Goal: Navigation & Orientation: Understand site structure

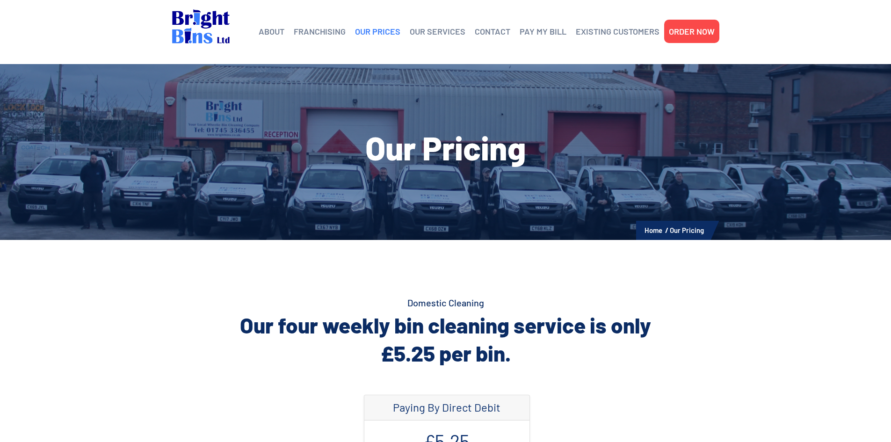
click at [380, 33] on link "OUR PRICES" at bounding box center [377, 31] width 45 height 14
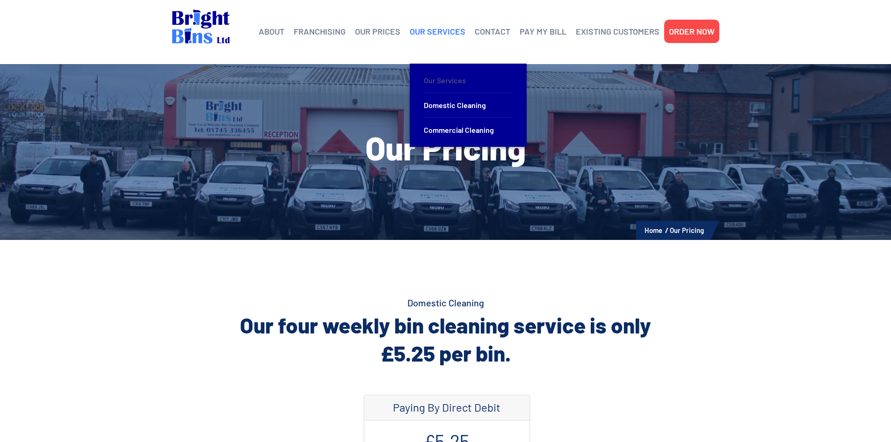
click at [452, 75] on link "Our Services" at bounding box center [468, 80] width 89 height 25
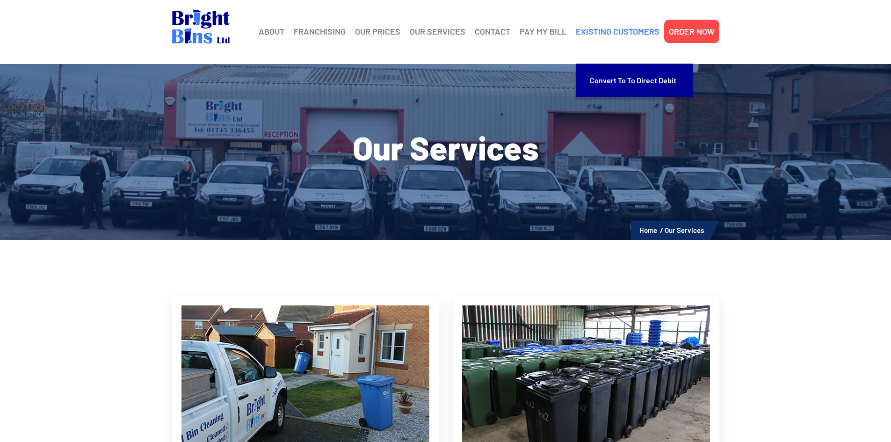
click at [629, 30] on link "EXISTING CUSTOMERS" at bounding box center [618, 31] width 84 height 14
